Goal: Check status: Check status

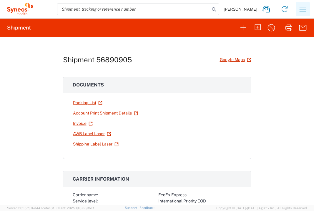
click at [305, 6] on icon "button" at bounding box center [302, 8] width 9 height 9
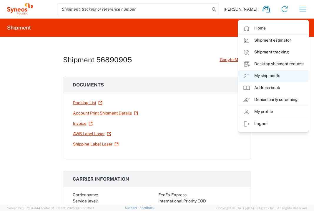
click at [279, 73] on link "My shipments" at bounding box center [274, 76] width 70 height 12
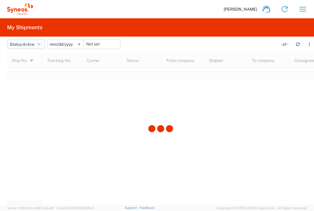
click at [43, 45] on button "Status: Active" at bounding box center [26, 43] width 38 height 9
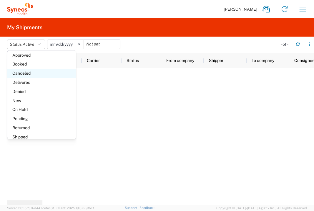
scroll to position [34, 0]
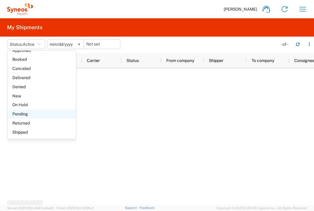
click at [30, 111] on span "Pending" at bounding box center [41, 113] width 69 height 9
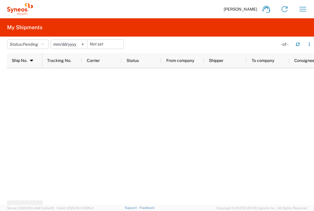
click at [101, 106] on div at bounding box center [178, 134] width 272 height 132
click at [28, 42] on span "Pending" at bounding box center [30, 44] width 15 height 5
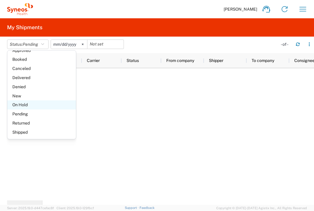
scroll to position [34, 0]
click at [31, 104] on span "On Hold" at bounding box center [41, 104] width 69 height 9
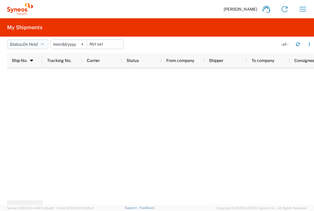
click at [31, 44] on span "On Hold" at bounding box center [30, 44] width 15 height 5
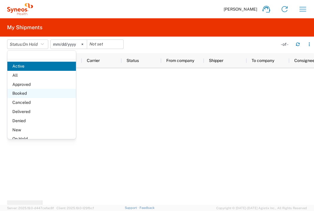
click at [38, 94] on span "Booked" at bounding box center [41, 93] width 69 height 9
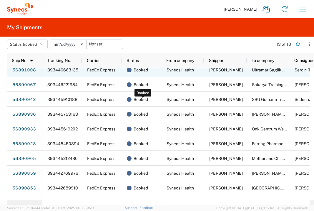
scroll to position [60, 0]
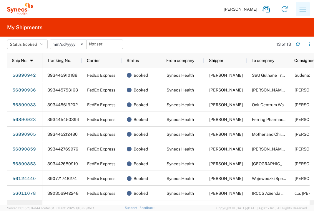
click at [305, 11] on icon "button" at bounding box center [302, 8] width 9 height 9
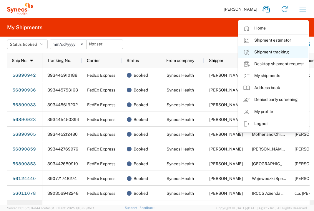
click at [283, 53] on link "Shipment tracking" at bounding box center [274, 52] width 70 height 12
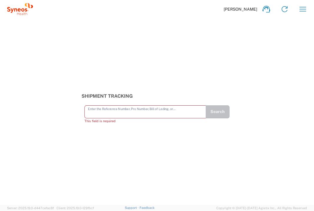
paste input "392841681696"
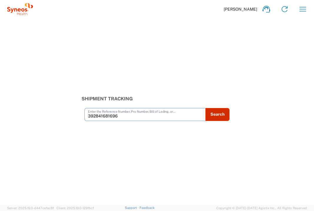
type input "392841681696"
click at [216, 114] on button "Search" at bounding box center [218, 114] width 24 height 13
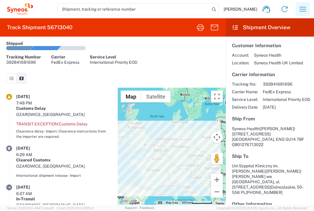
click at [301, 9] on icon "button" at bounding box center [302, 8] width 9 height 9
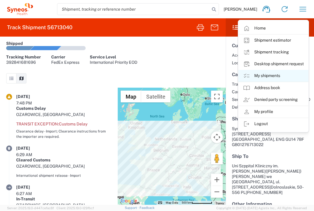
click at [277, 74] on link "My shipments" at bounding box center [274, 76] width 70 height 12
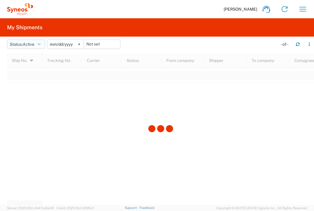
click at [32, 44] on span "Active" at bounding box center [29, 44] width 12 height 5
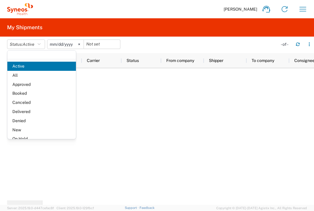
click at [37, 90] on span "Booked" at bounding box center [41, 93] width 69 height 9
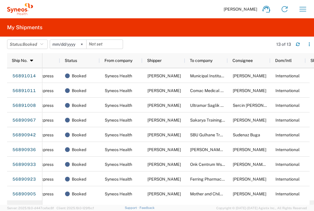
scroll to position [0, 29]
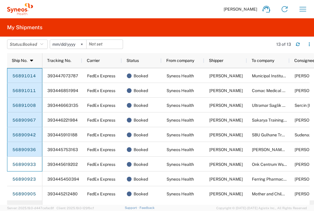
drag, startPoint x: 29, startPoint y: 164, endPoint x: 23, endPoint y: 1, distance: 162.7
